Goal: Navigation & Orientation: Find specific page/section

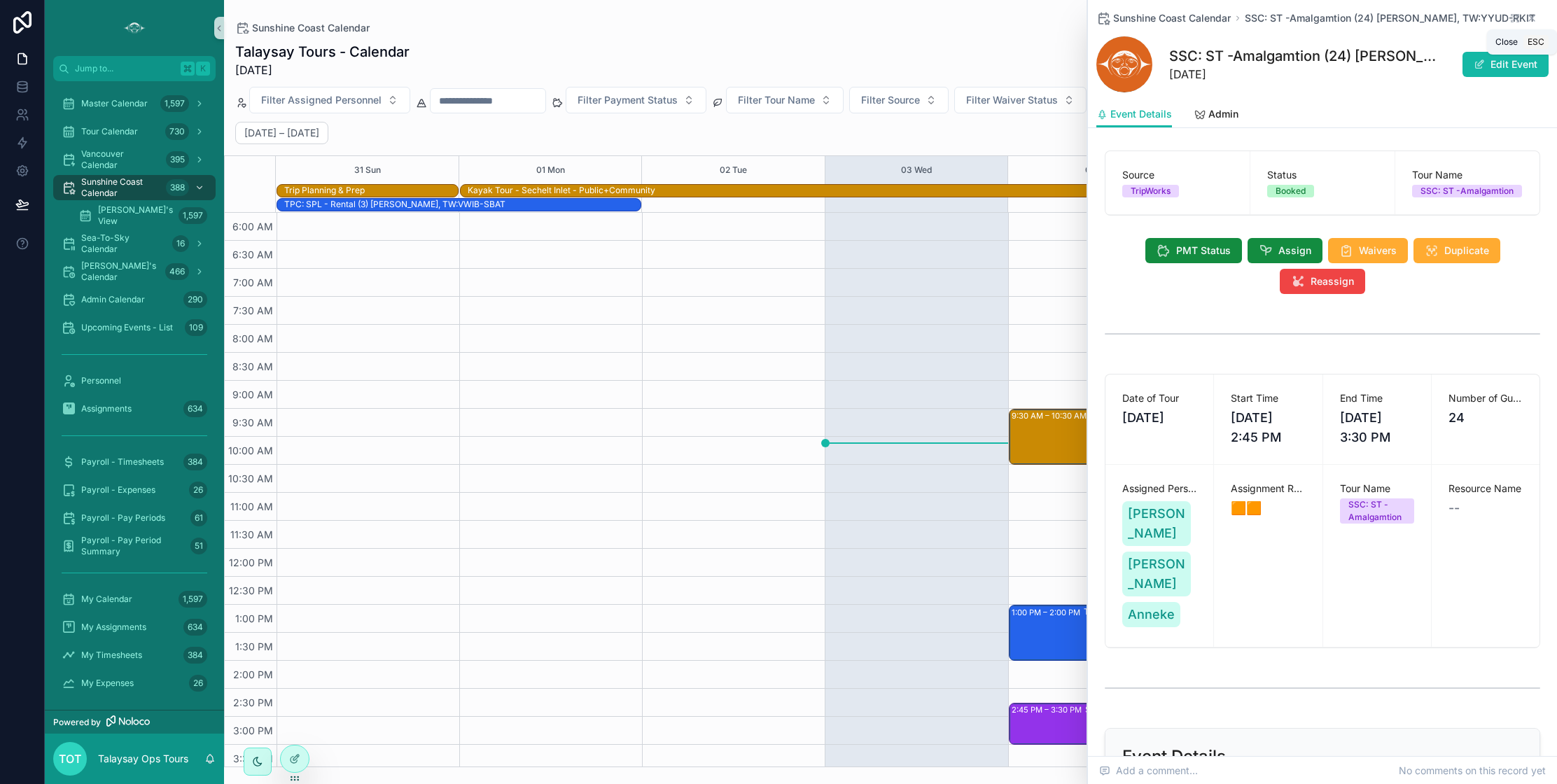
click at [1530, 15] on icon "scrollable content" at bounding box center [1532, 18] width 11 height 11
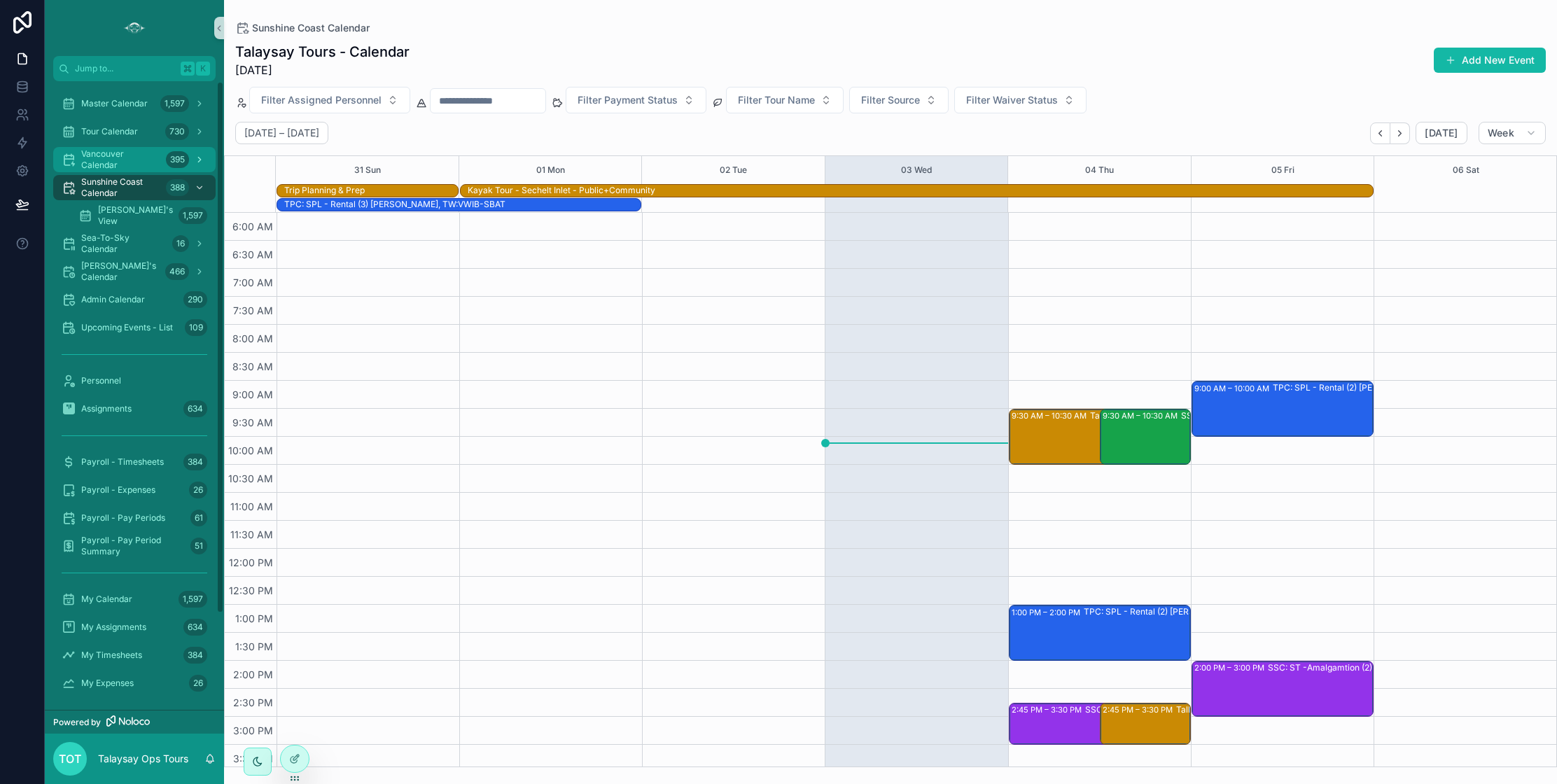
click at [101, 154] on span "Vancouver Calendar" at bounding box center [120, 160] width 79 height 22
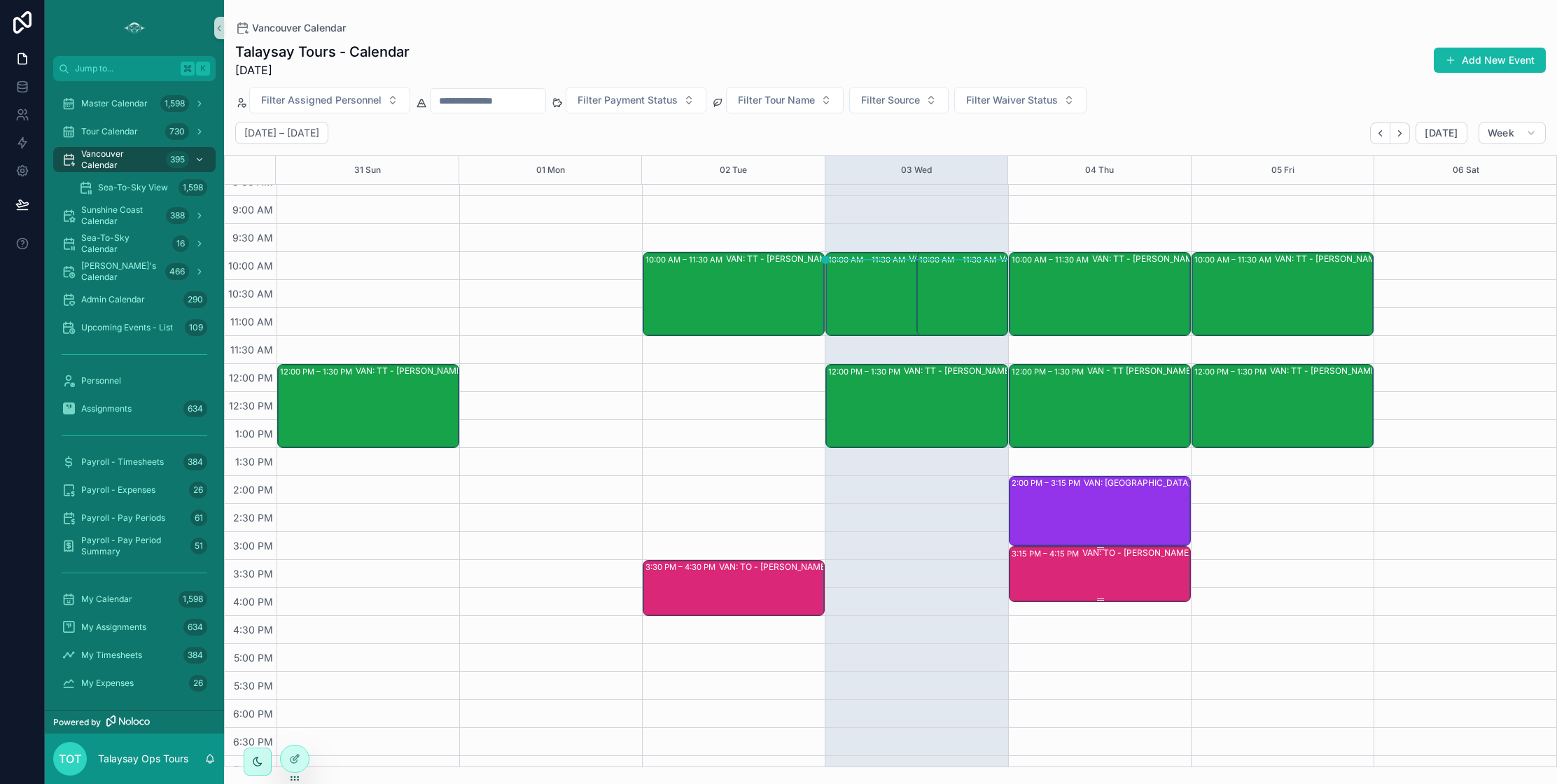
scroll to position [102, 0]
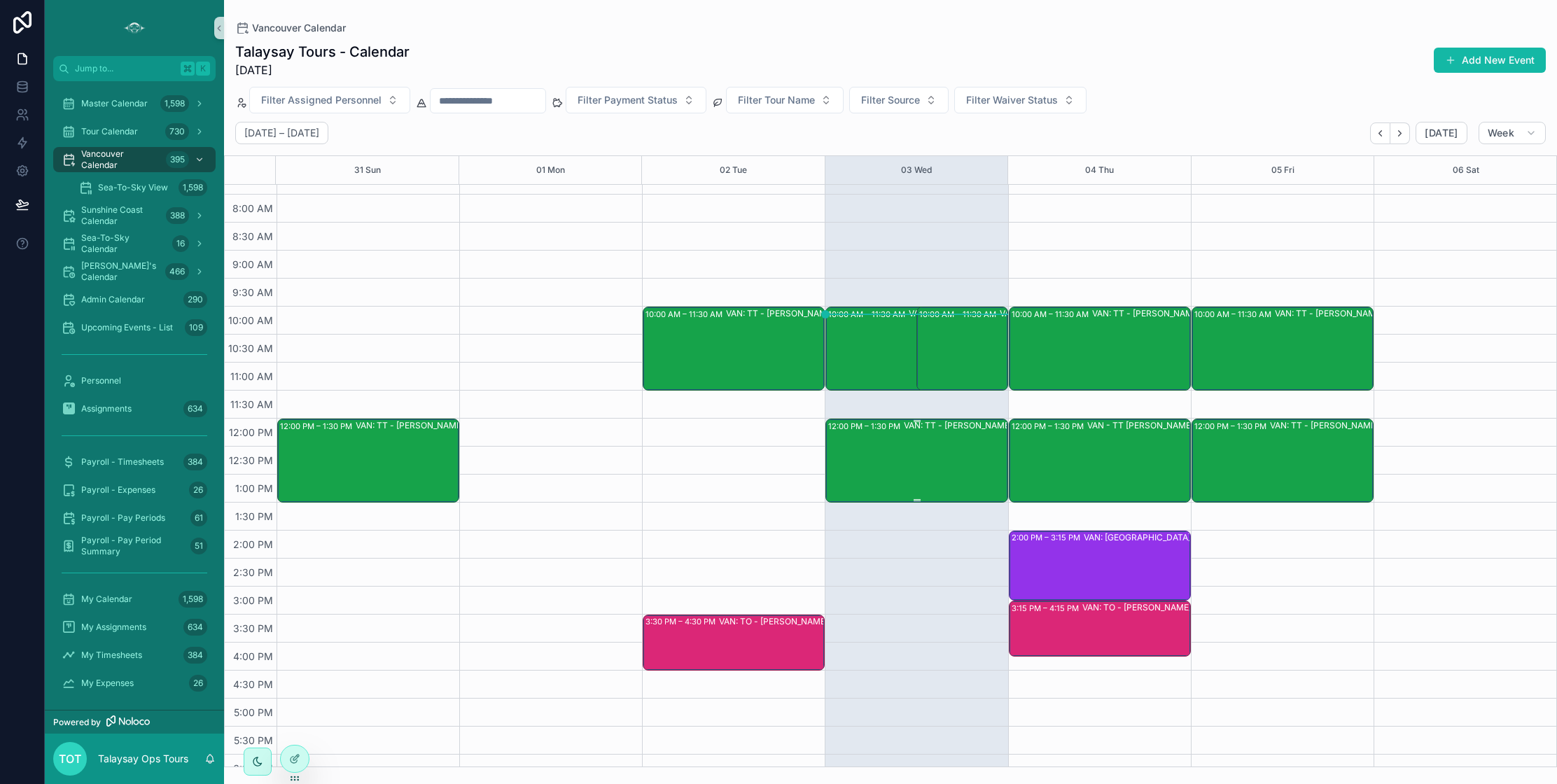
click at [914, 473] on div "VAN: TT - [PERSON_NAME] (2) [PERSON_NAME] [PERSON_NAME], TW:ZSHK-GVRP" at bounding box center [993, 460] width 178 height 81
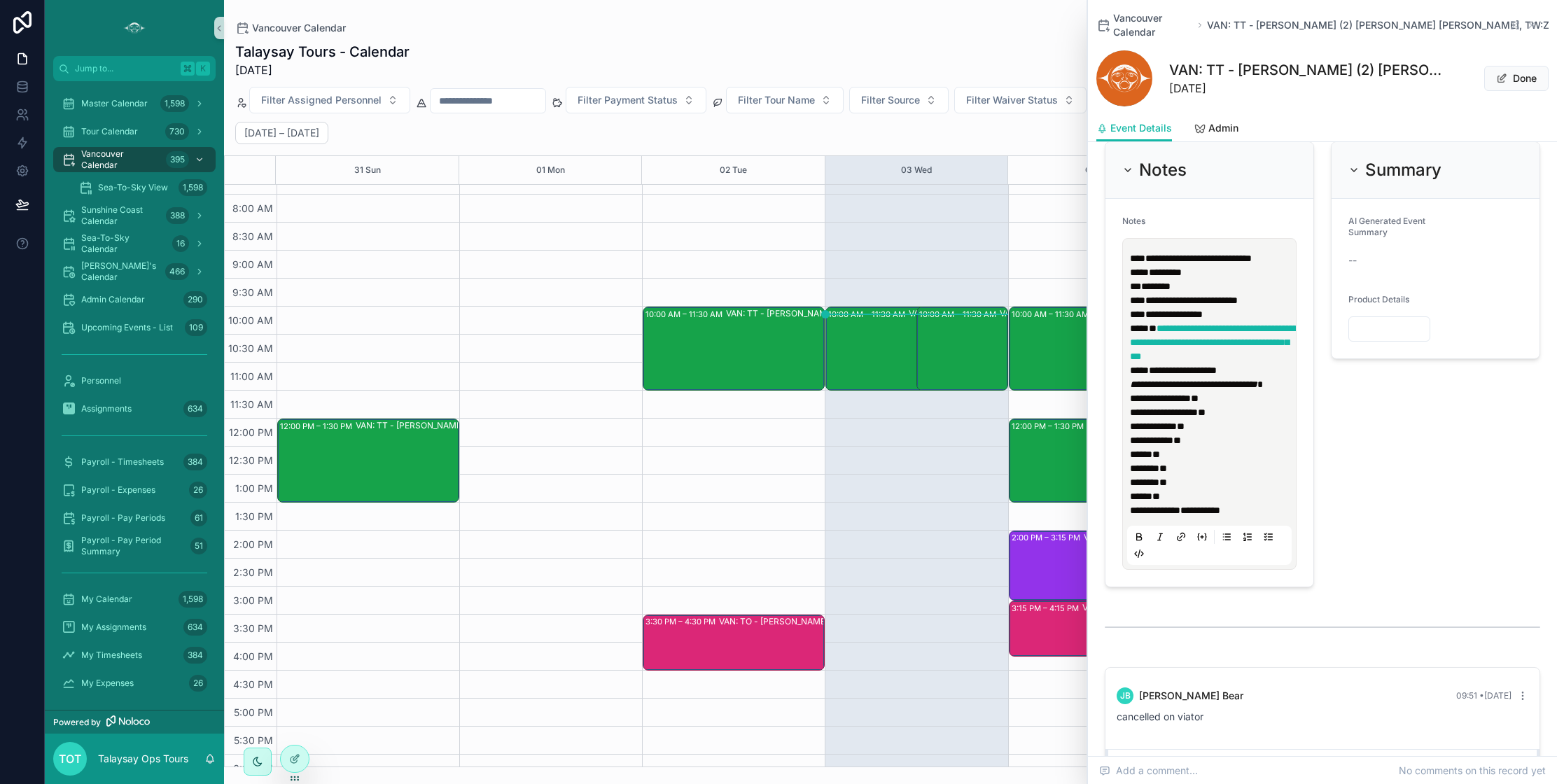
scroll to position [1541, 0]
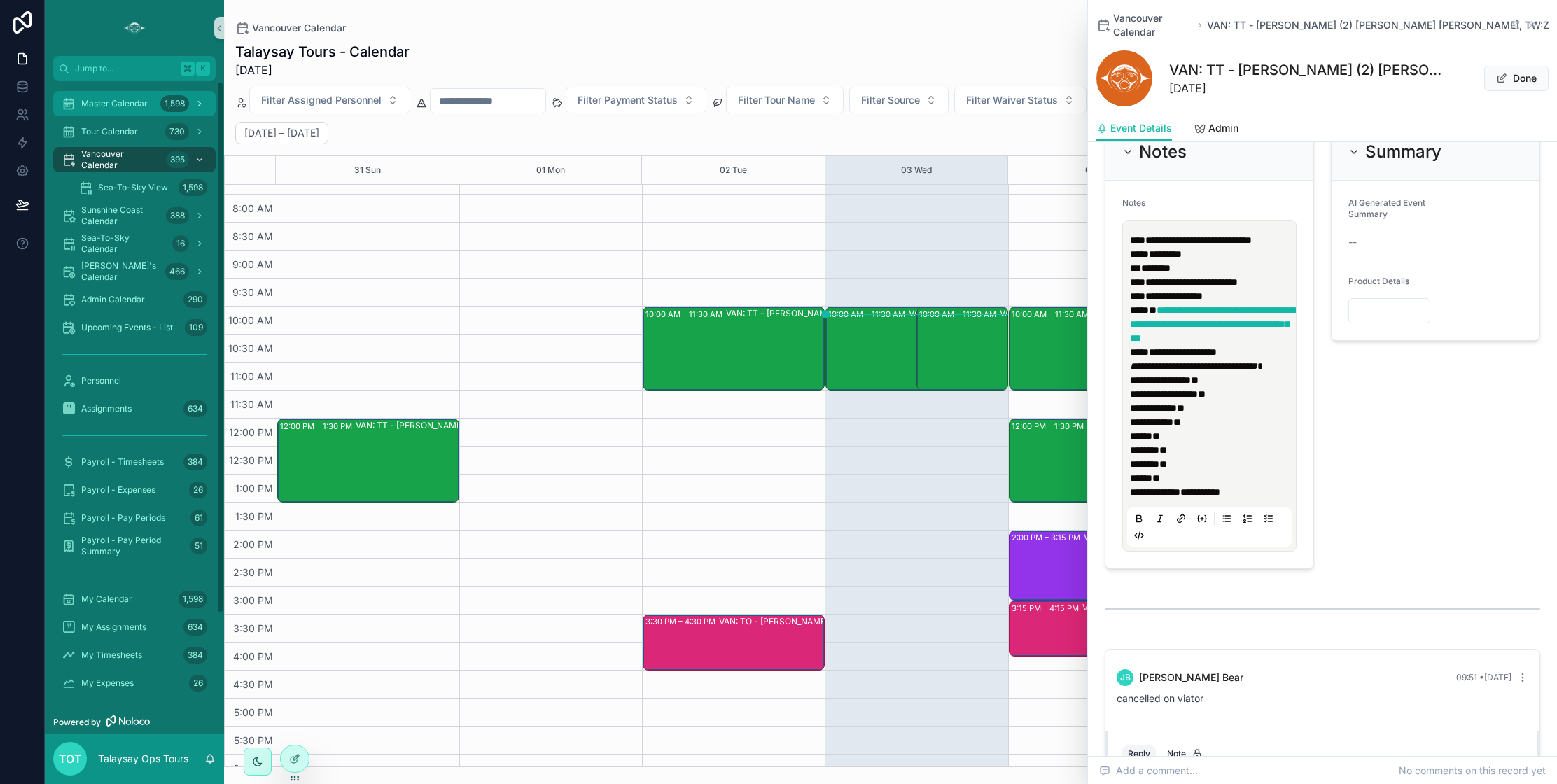
click at [127, 104] on span "Master Calendar" at bounding box center [114, 103] width 66 height 11
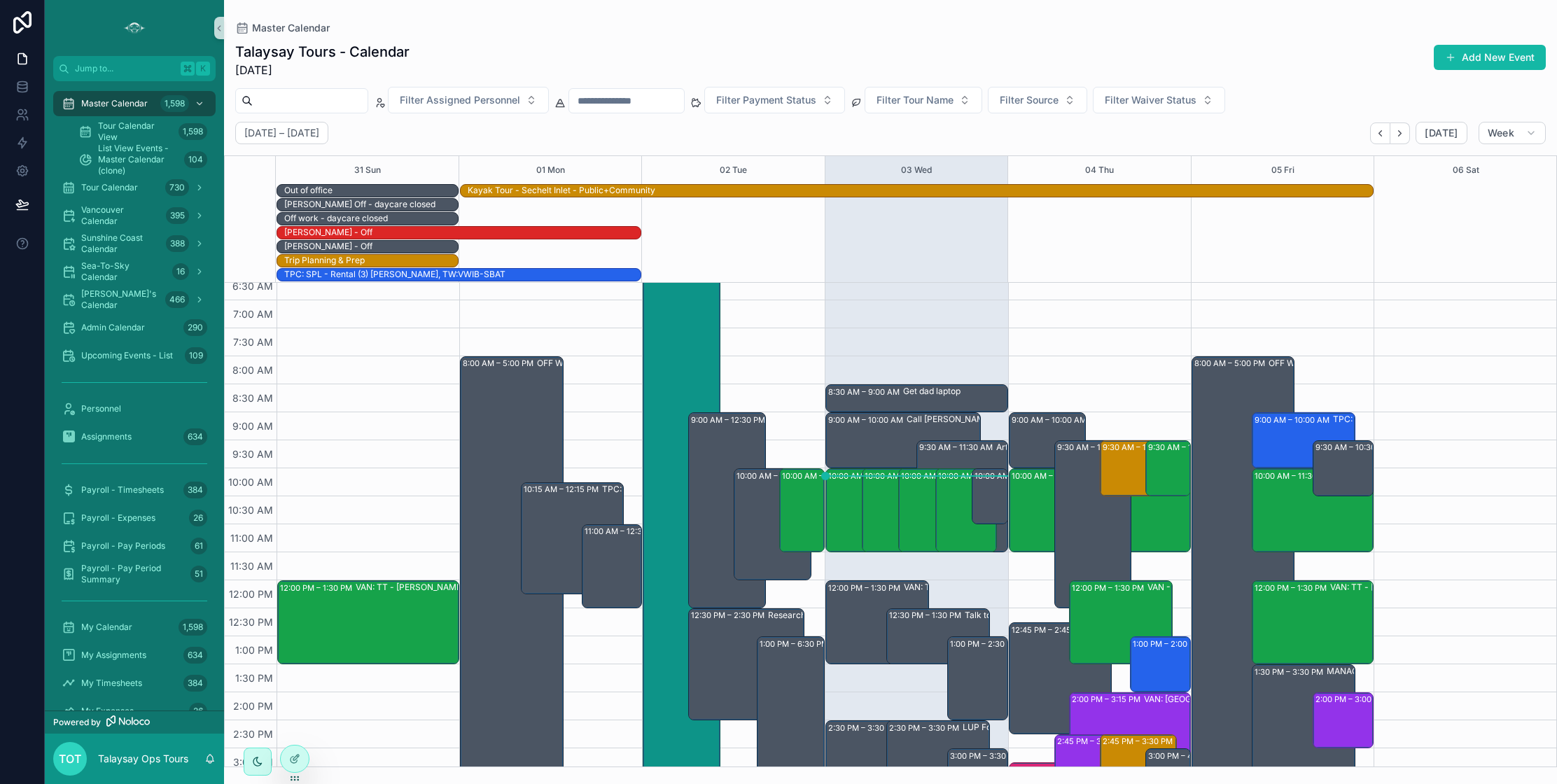
scroll to position [35, 0]
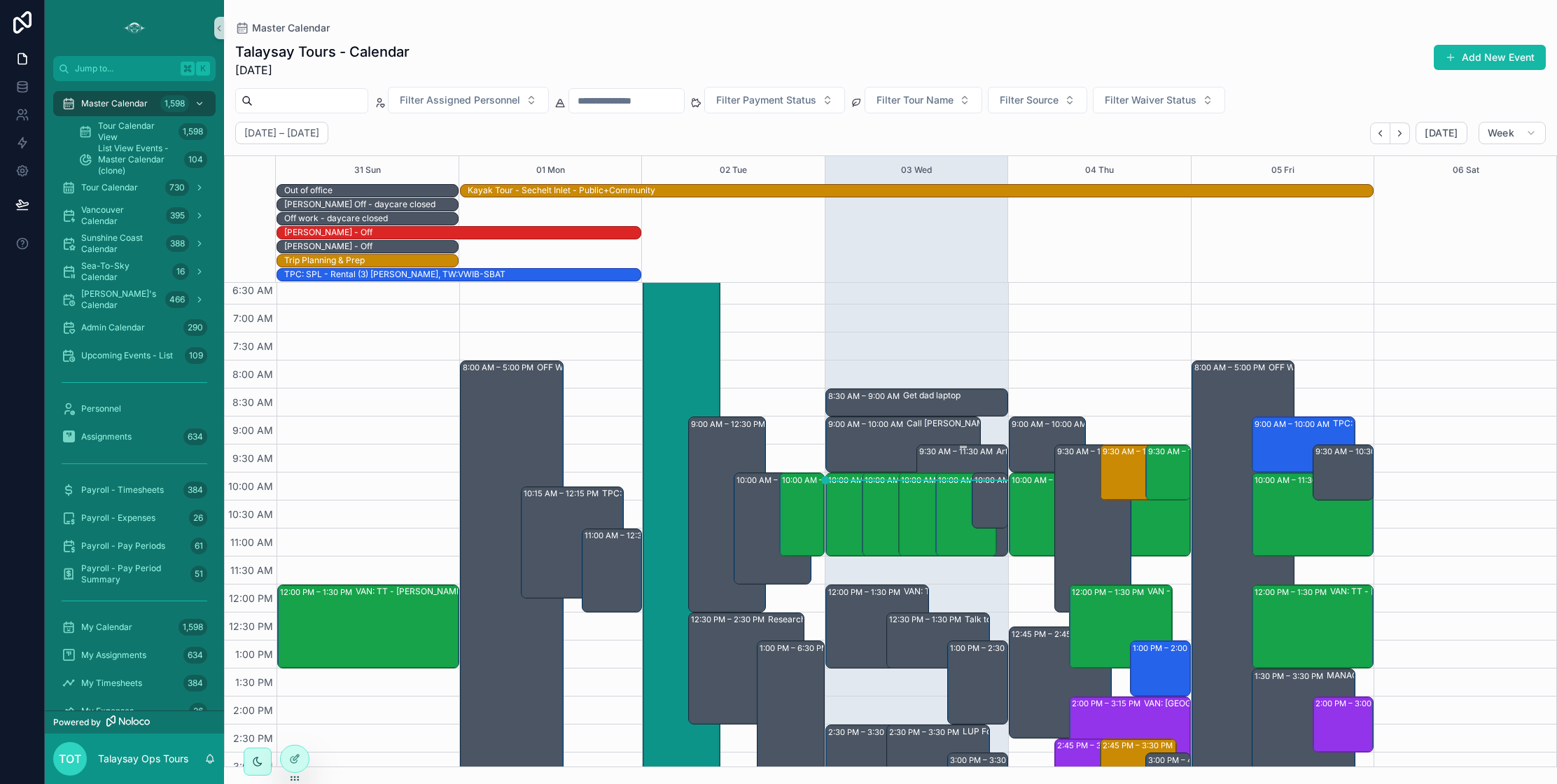
click at [1000, 540] on div "Art Farm & [PERSON_NAME] Check-in" at bounding box center [1040, 500] width 87 height 109
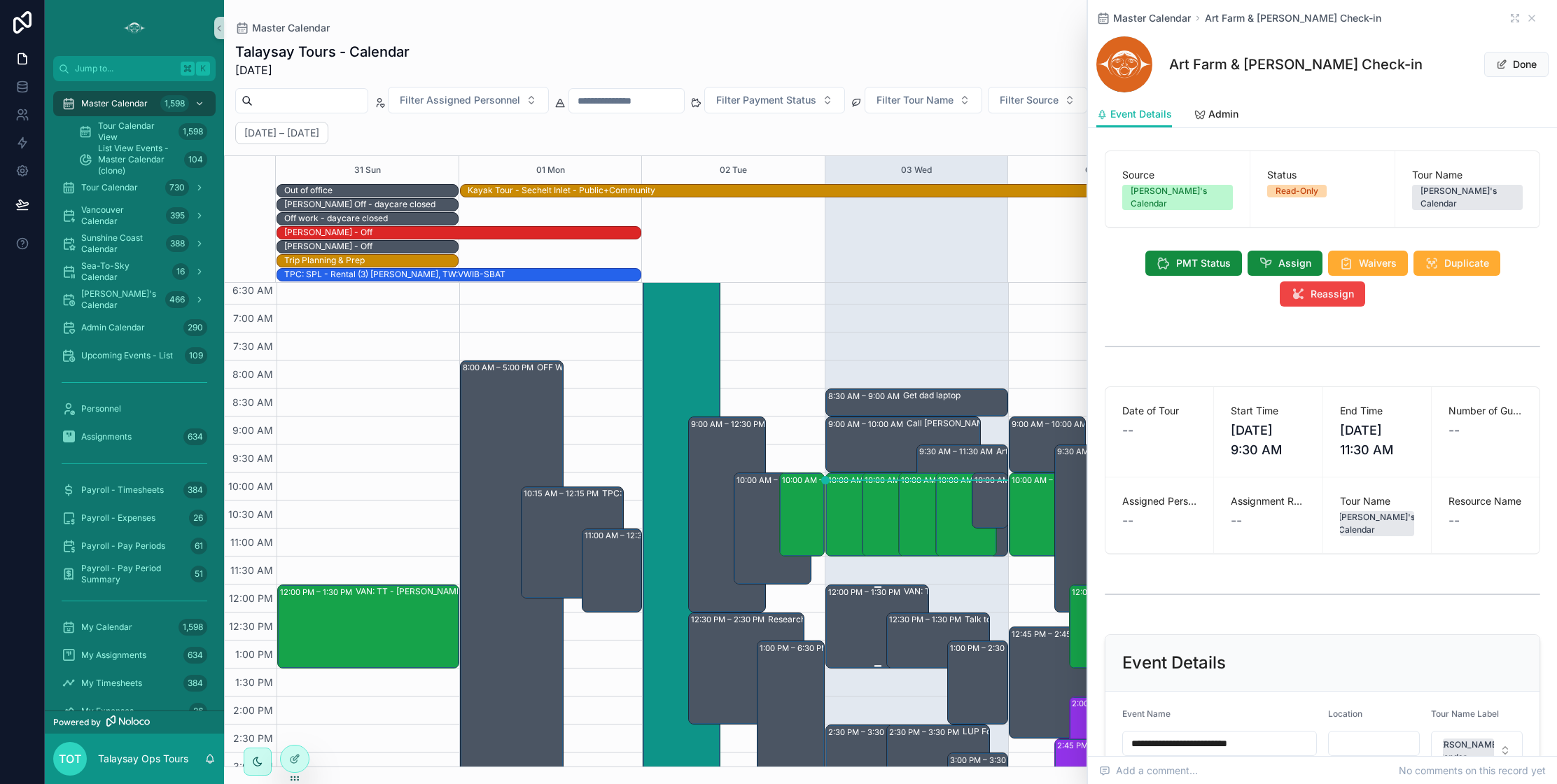
click at [833, 615] on div "12:00 PM – 1:30 PM VAN: TT - [PERSON_NAME] (2) [PERSON_NAME] [PERSON_NAME], TW:…" at bounding box center [878, 626] width 99 height 81
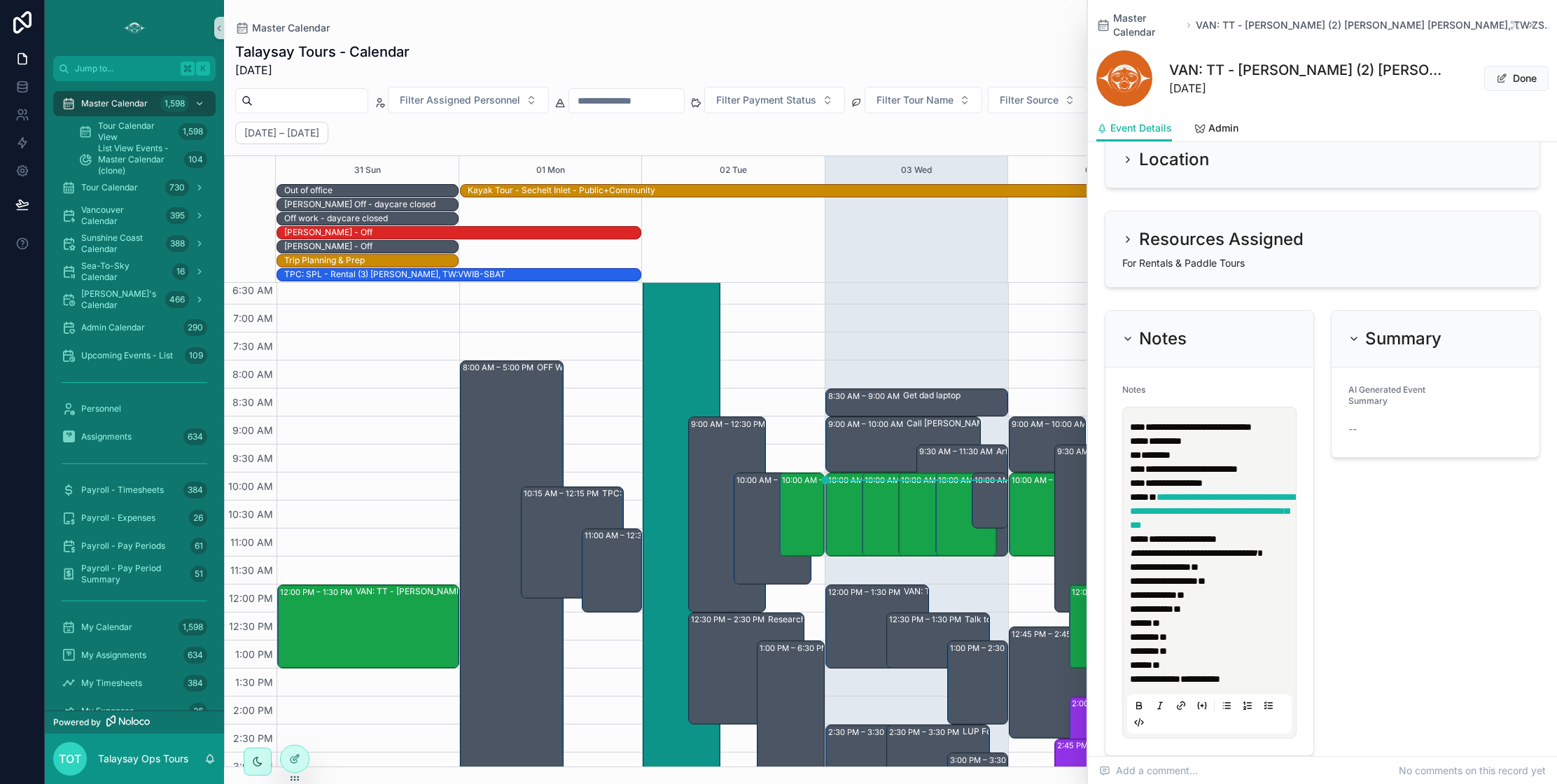
scroll to position [1360, 0]
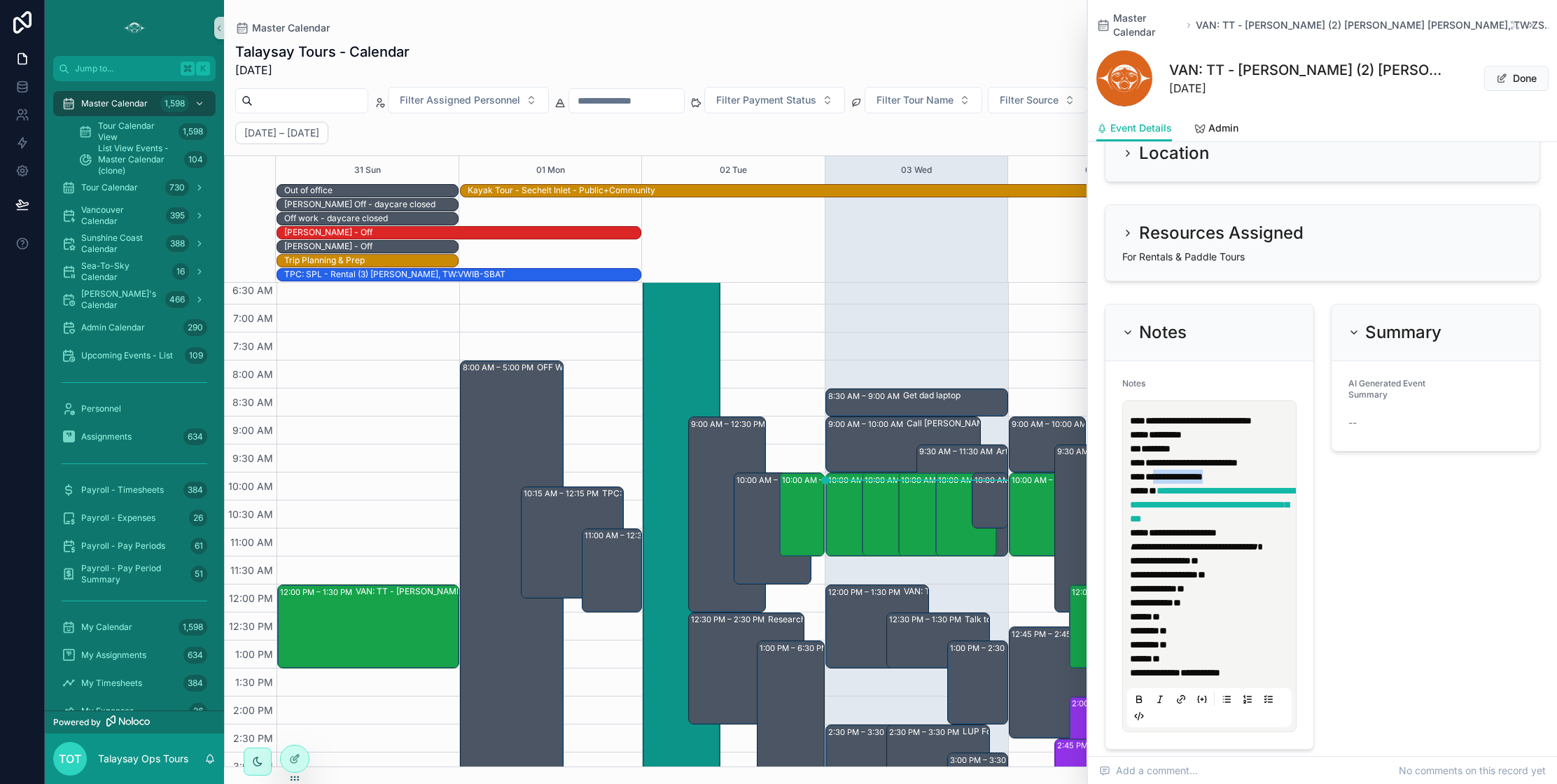
drag, startPoint x: 1234, startPoint y: 463, endPoint x: 1167, endPoint y: 461, distance: 67.0
click at [1165, 470] on p "**********" at bounding box center [1212, 504] width 165 height 70
